Goal: Task Accomplishment & Management: Use online tool/utility

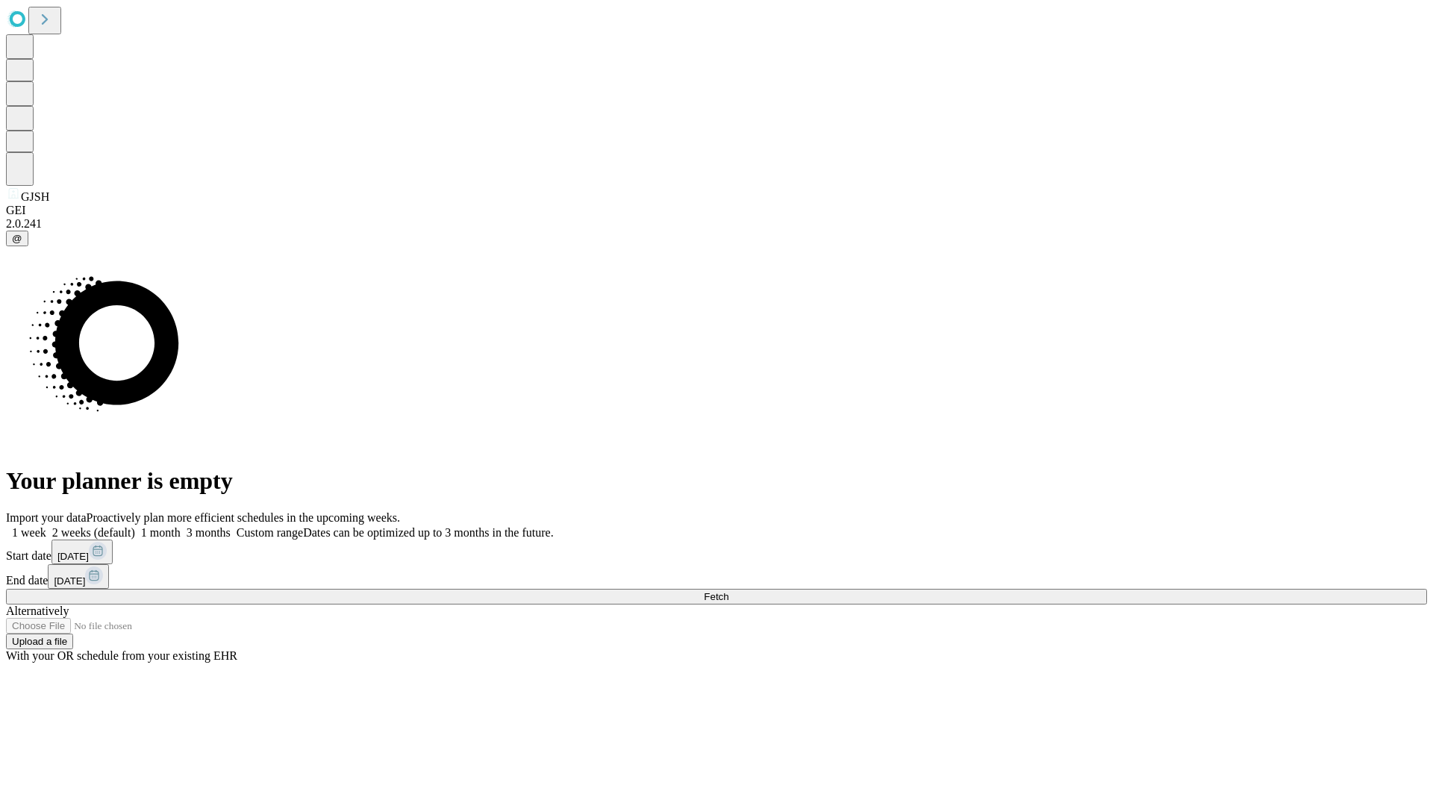
click at [728, 591] on span "Fetch" at bounding box center [716, 596] width 25 height 11
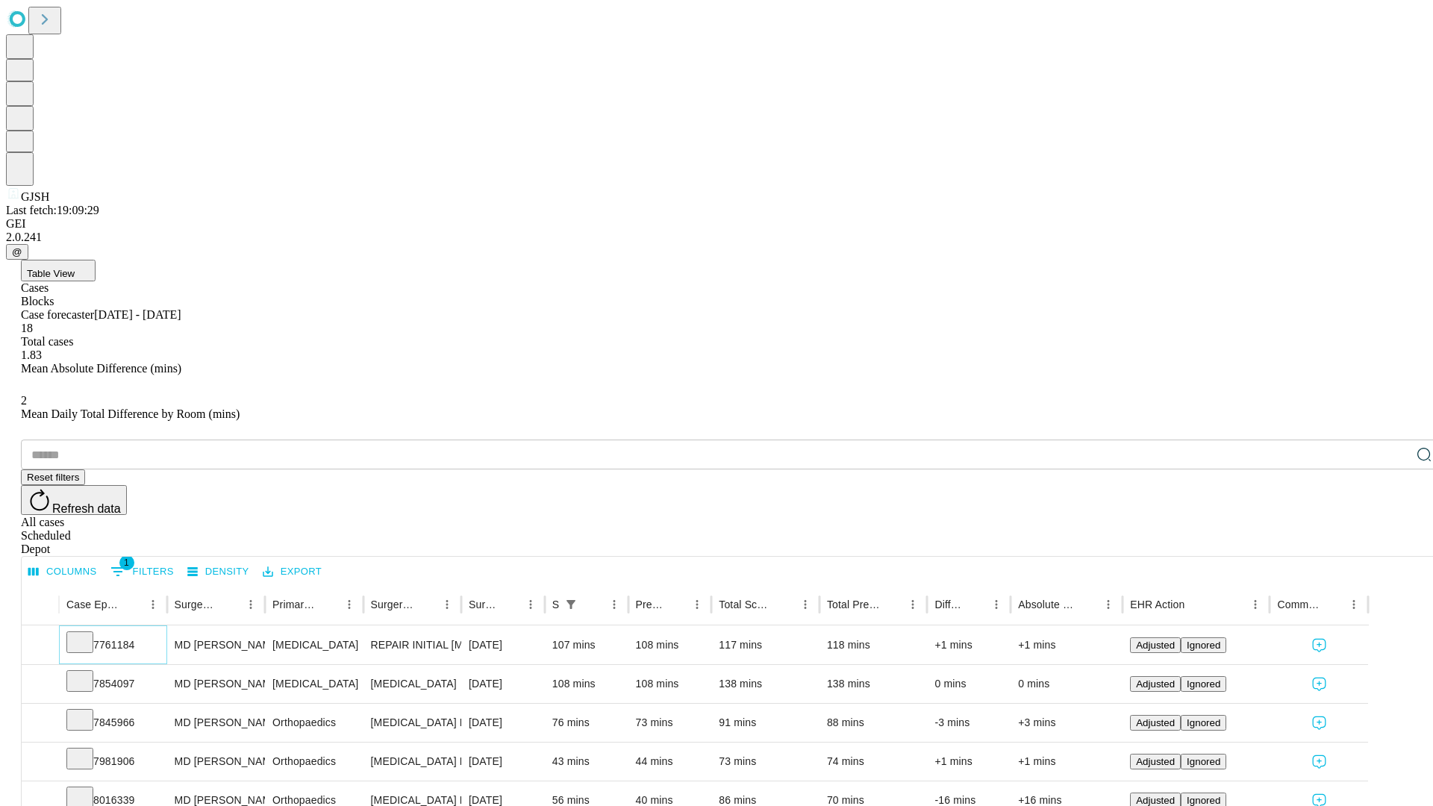
click at [87, 634] on icon at bounding box center [79, 641] width 15 height 15
